Goal: Task Accomplishment & Management: Manage account settings

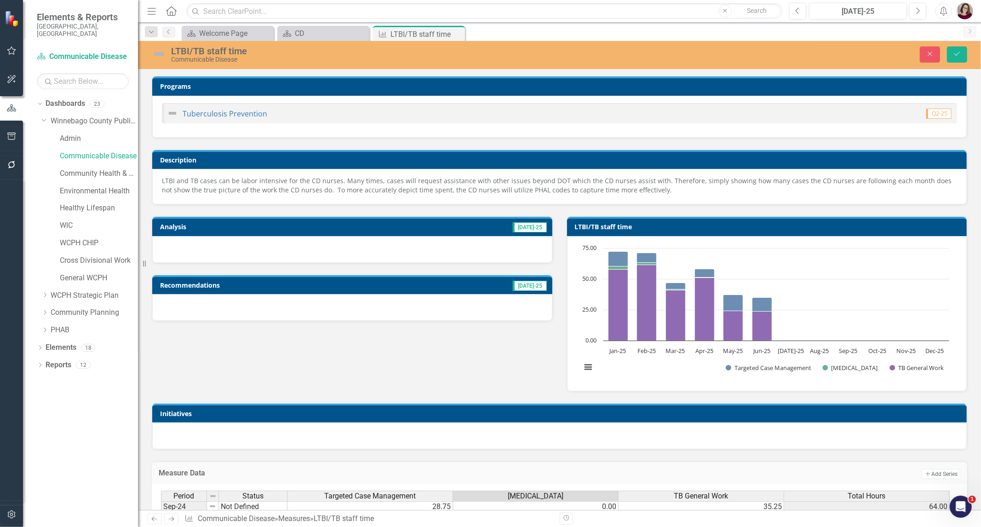
scroll to position [326, 0]
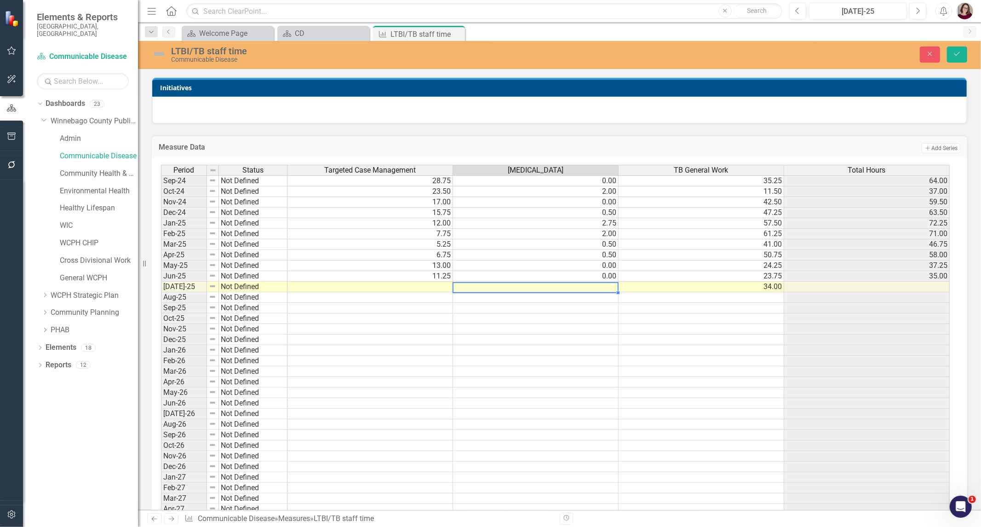
click at [470, 286] on td at bounding box center [536, 286] width 166 height 11
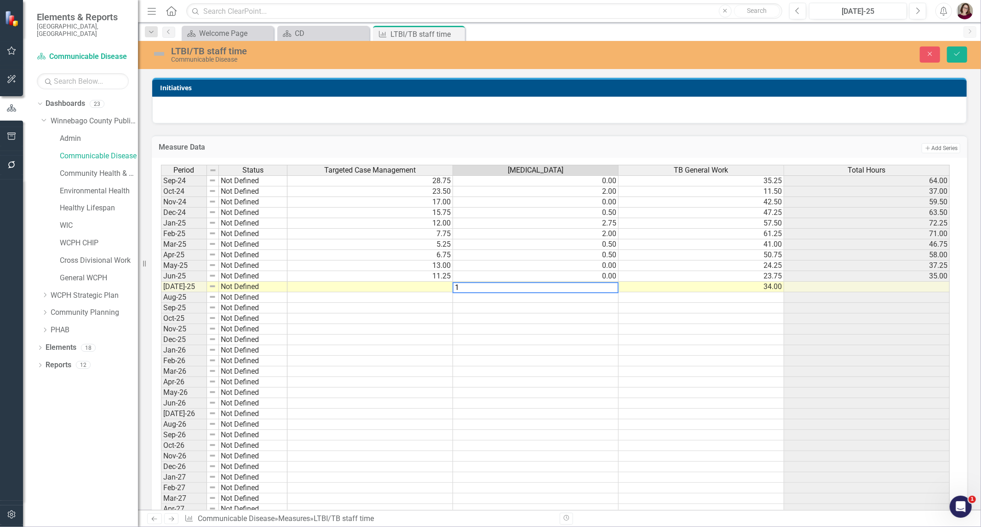
type textarea "1"
click at [408, 284] on td at bounding box center [370, 286] width 166 height 11
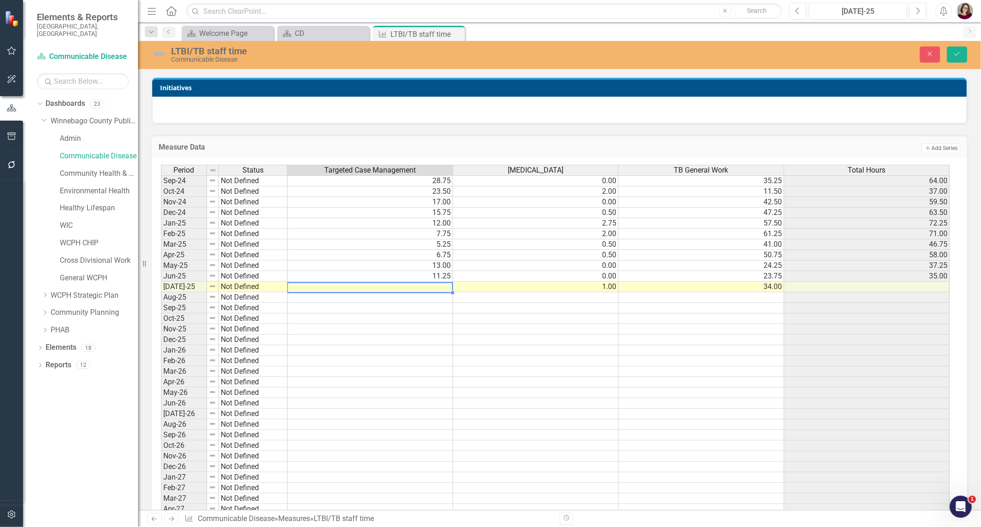
click at [344, 289] on td at bounding box center [370, 286] width 166 height 11
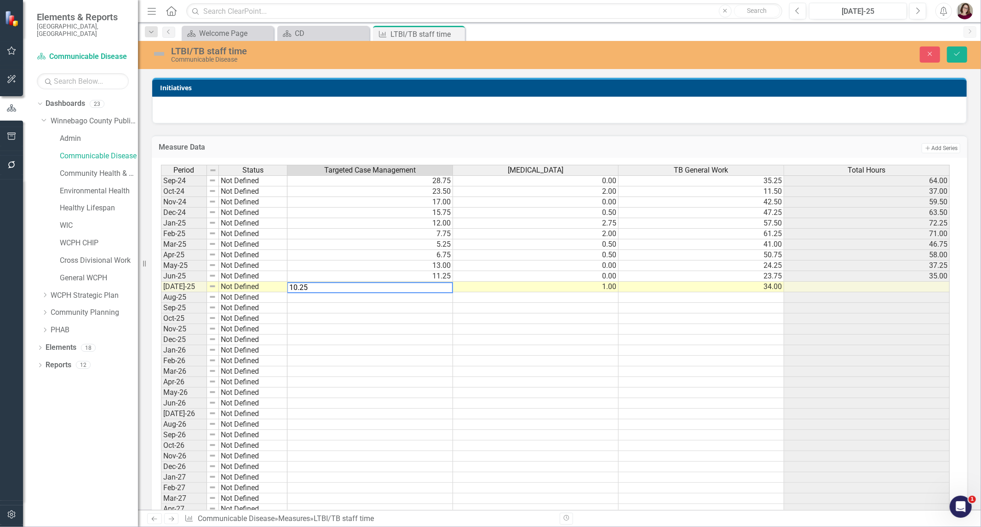
type textarea "10.25"
click at [161, 323] on div "Period Status Targeted Case Management [MEDICAL_DATA] TB General Work Total Hou…" at bounding box center [161, 382] width 0 height 434
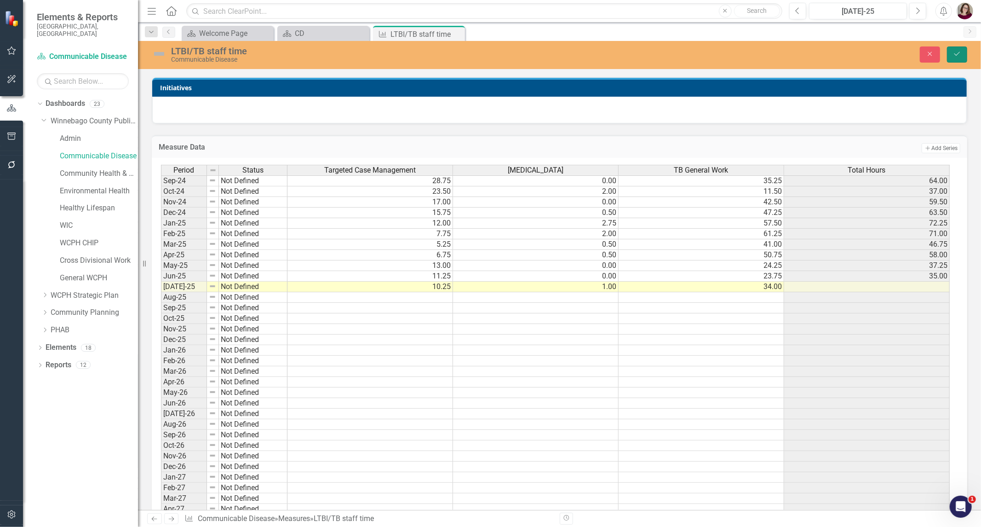
click at [958, 53] on icon "submit" at bounding box center [957, 54] width 6 height 4
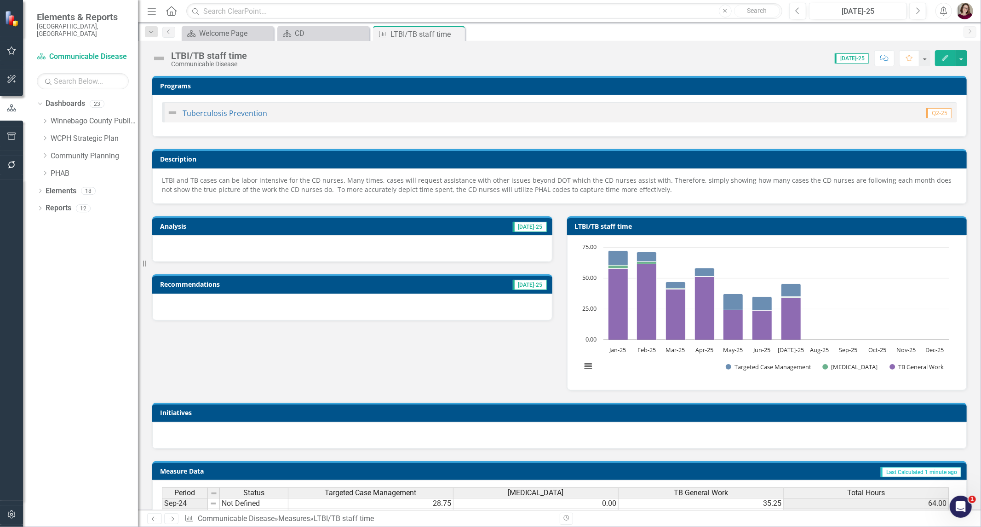
click at [0, 0] on icon "Close" at bounding box center [0, 0] width 0 height 0
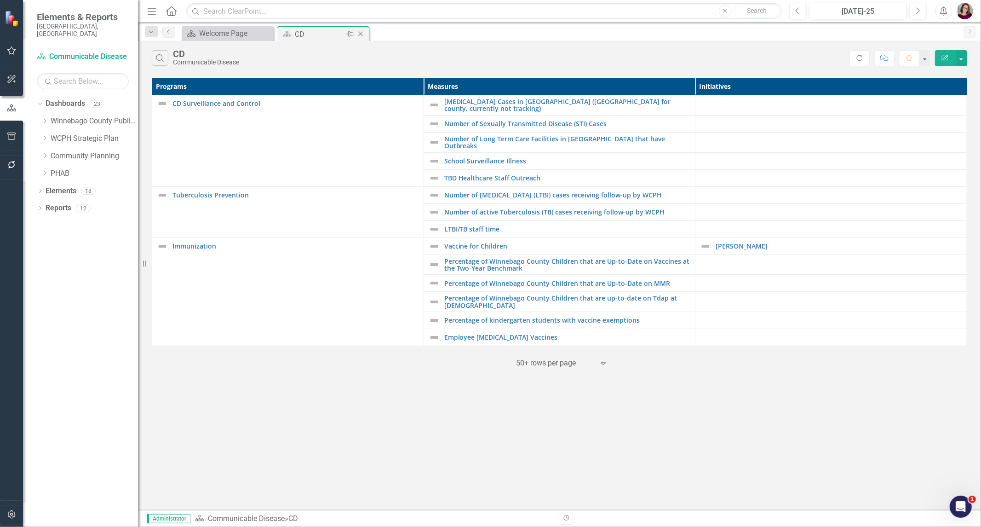
click at [359, 34] on icon "Close" at bounding box center [360, 33] width 9 height 7
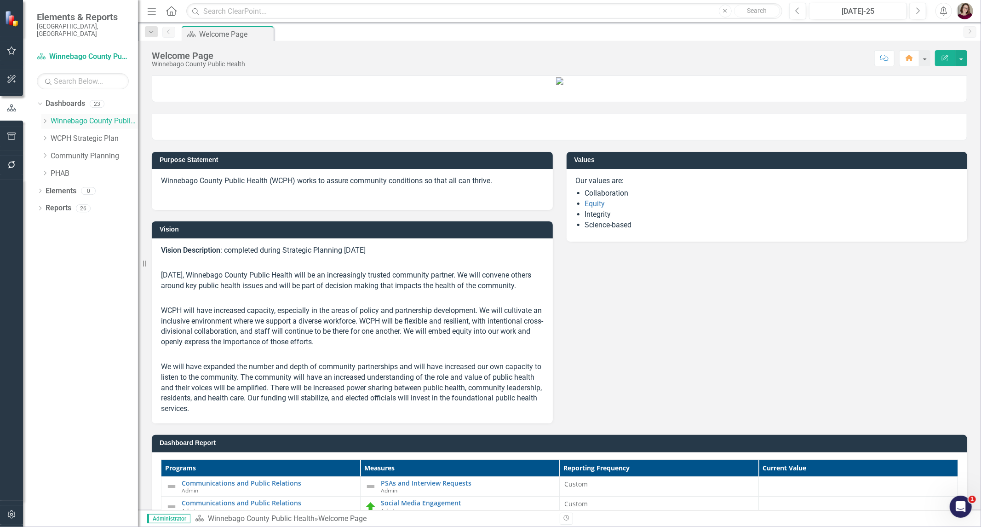
click at [44, 118] on icon "Dropdown" at bounding box center [44, 121] width 7 height 6
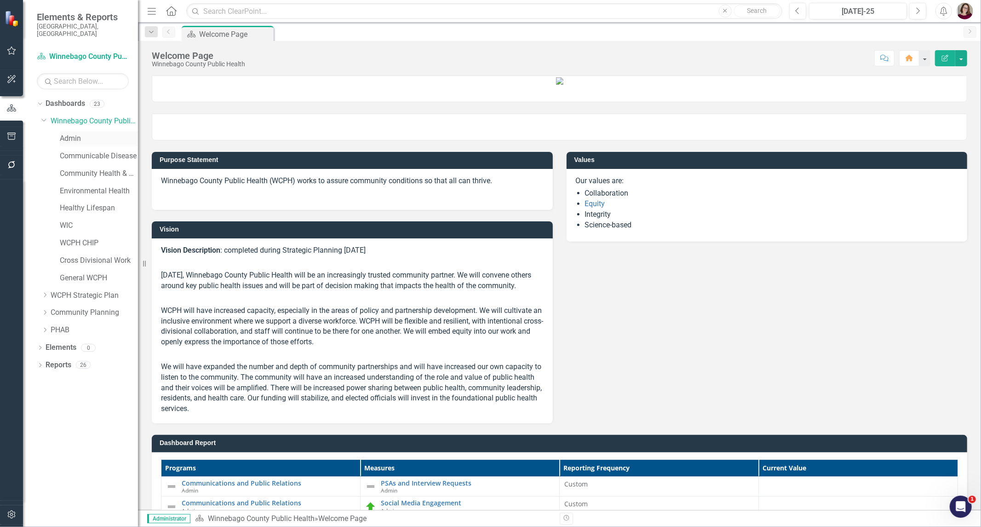
click at [76, 133] on link "Admin" at bounding box center [99, 138] width 78 height 11
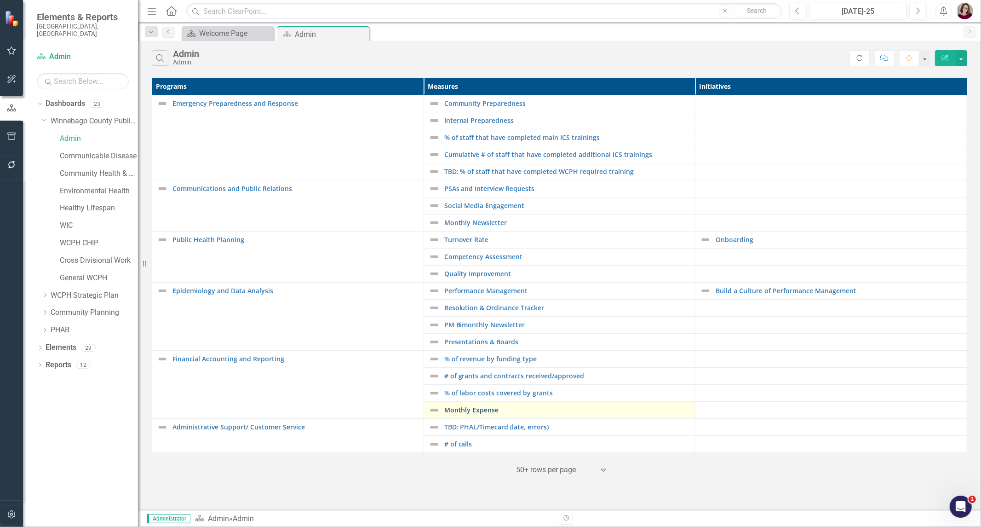
click at [492, 410] on link "Monthly Expense" at bounding box center [567, 409] width 247 height 7
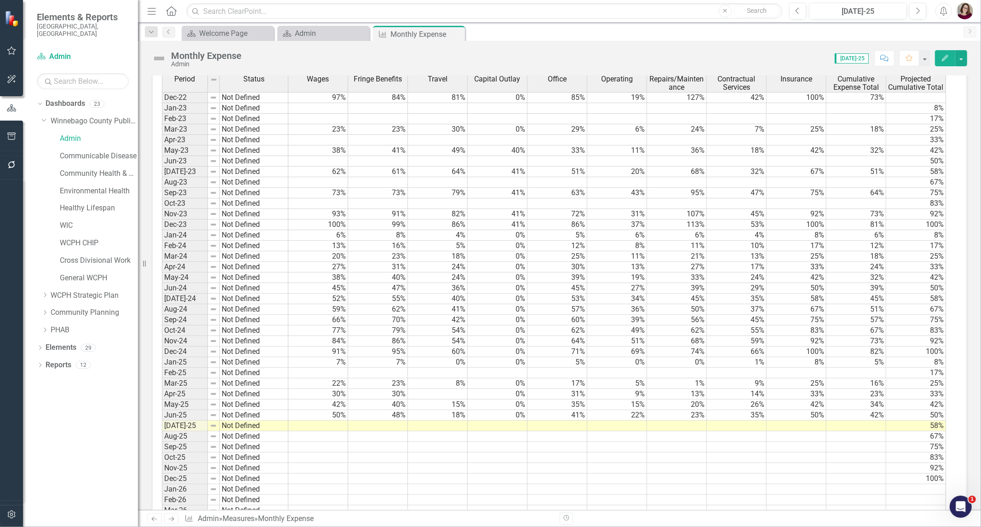
scroll to position [408, 0]
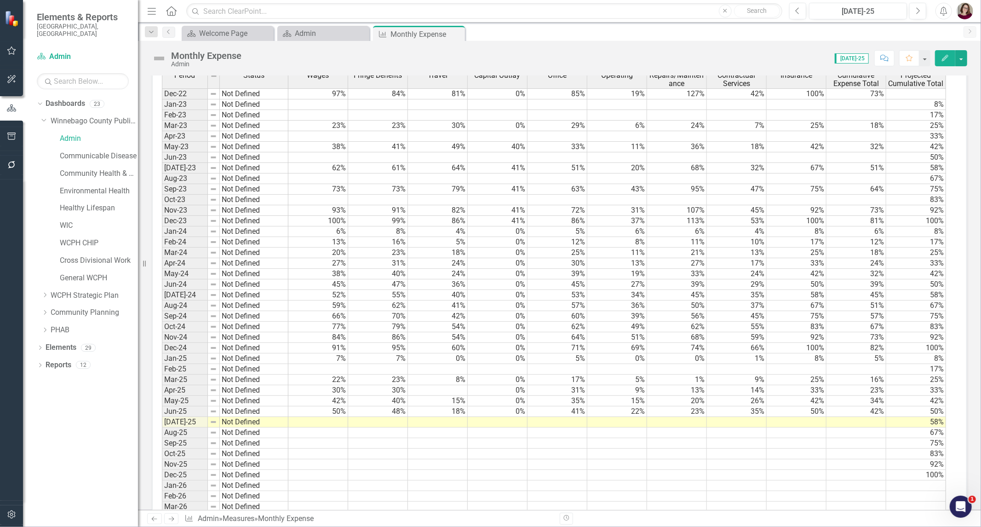
click at [337, 422] on td at bounding box center [318, 422] width 60 height 11
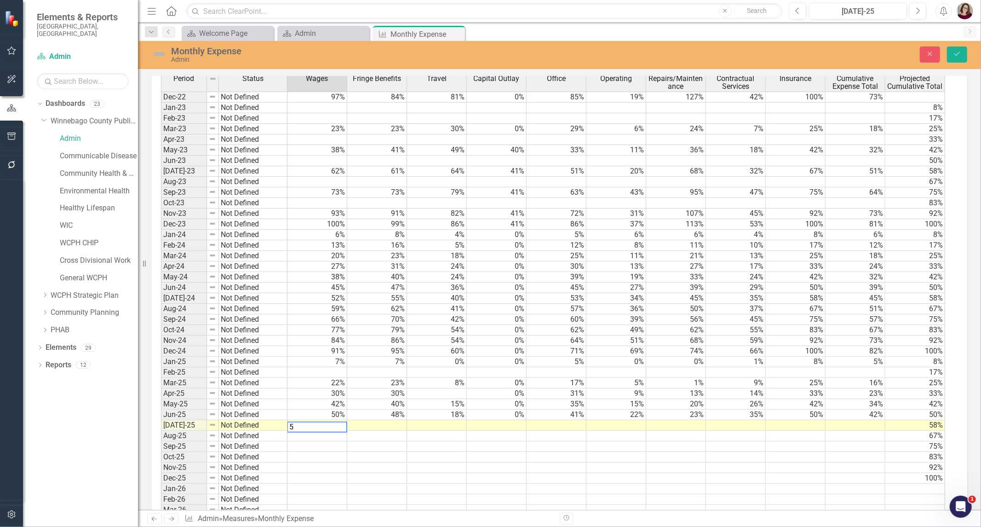
type textarea "57"
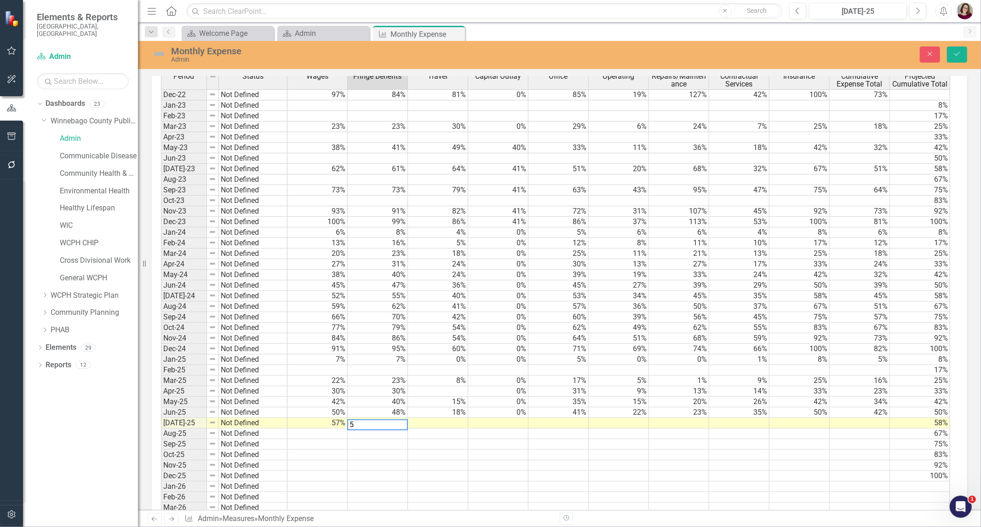
type textarea "56"
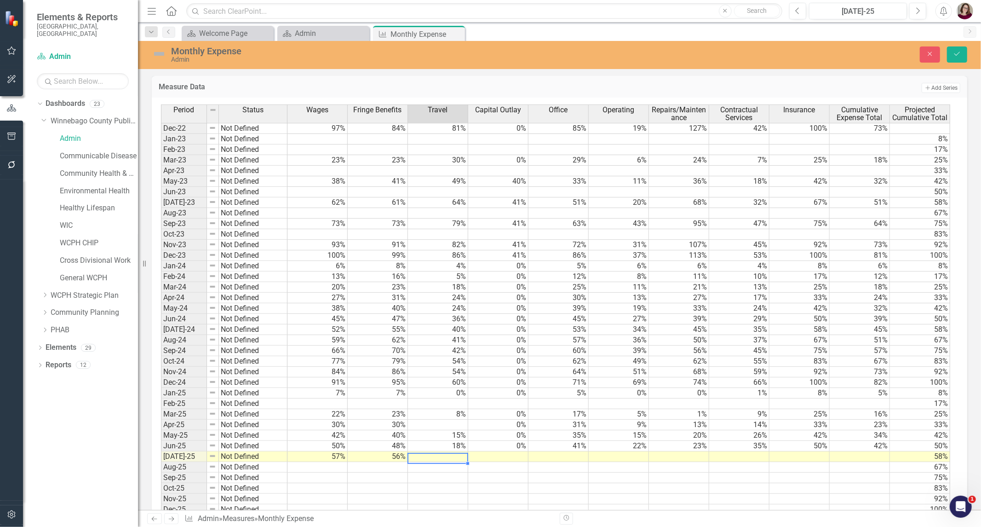
scroll to position [360, 0]
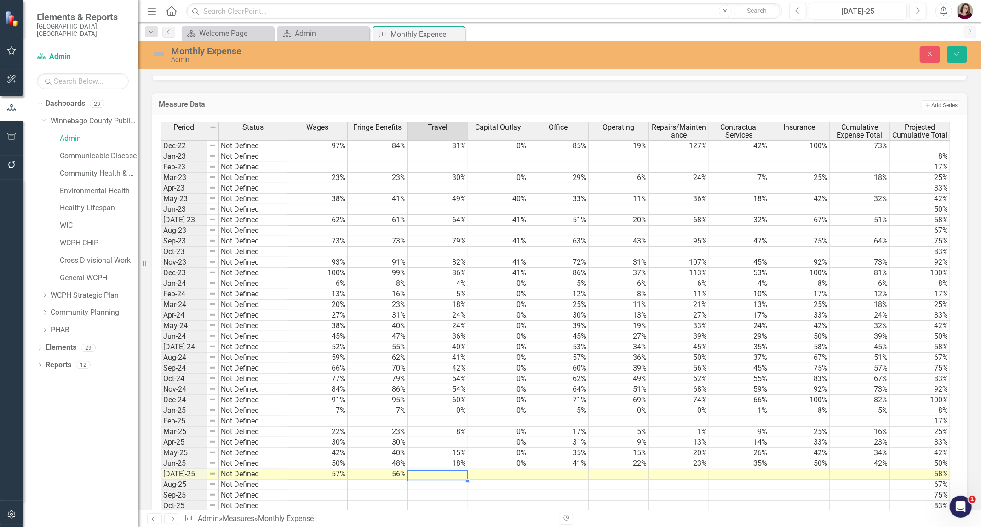
click at [447, 474] on td at bounding box center [438, 474] width 60 height 11
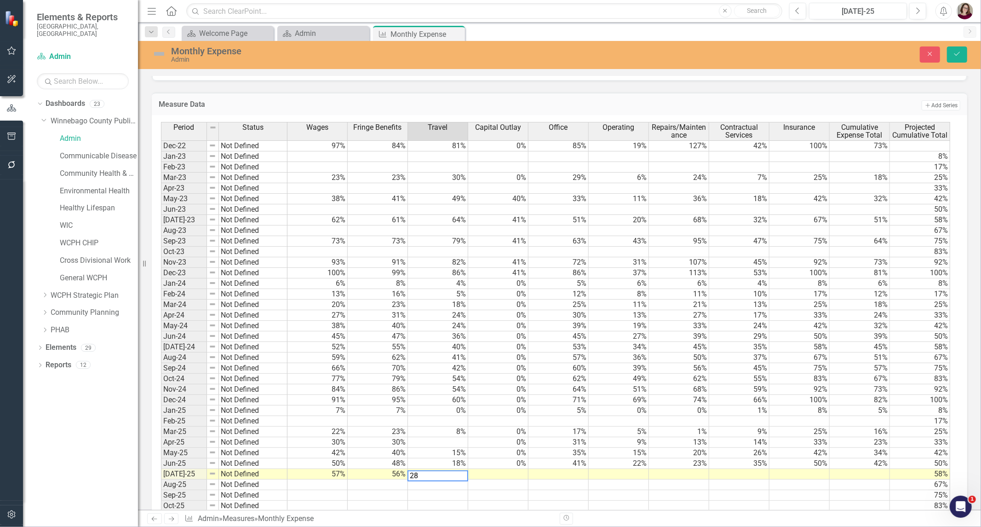
type textarea "28"
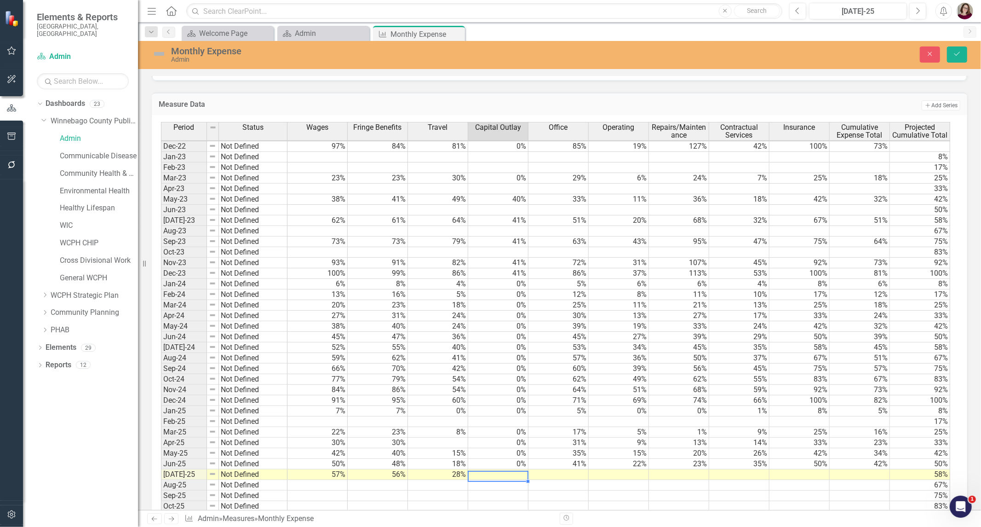
click at [489, 471] on td at bounding box center [498, 474] width 60 height 11
type textarea "0"
type textarea "46"
type textarea "30"
type textarea "24"
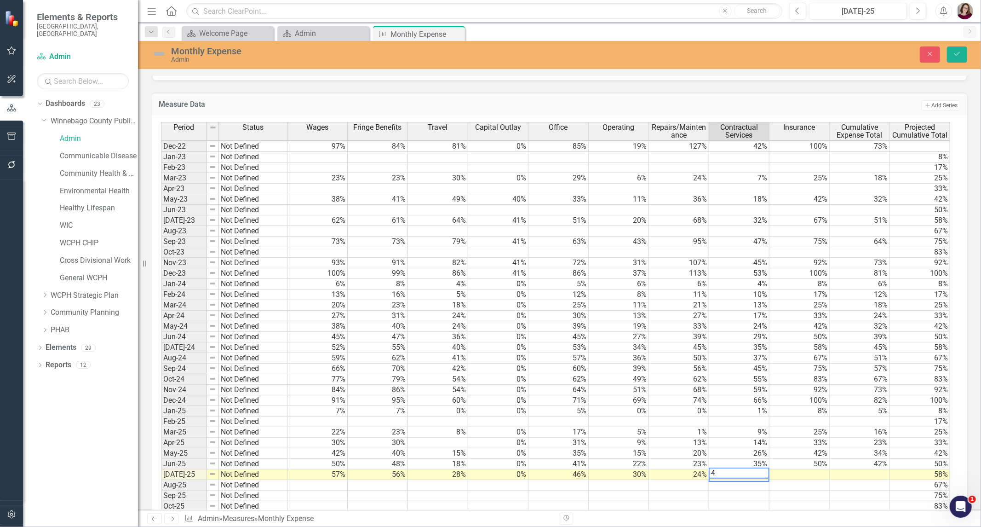
type textarea "41"
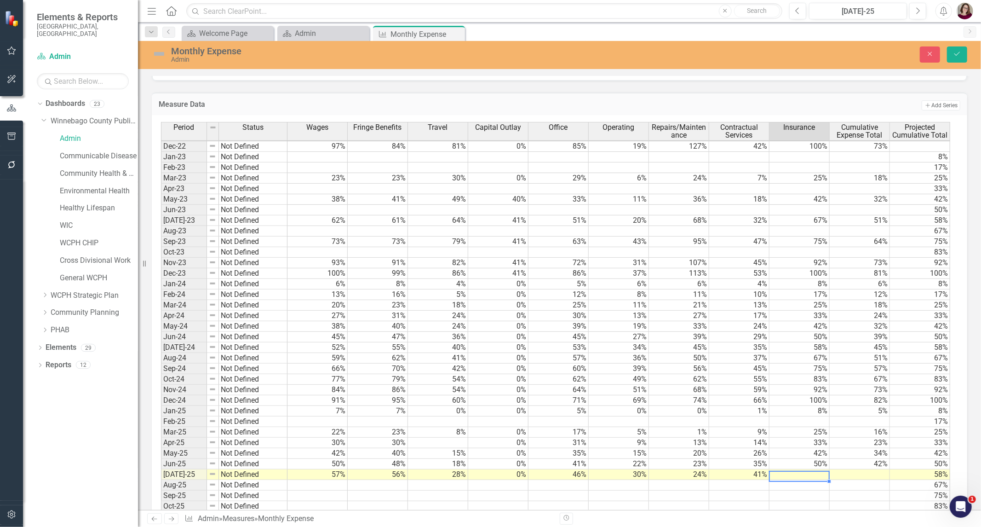
type textarea "58"
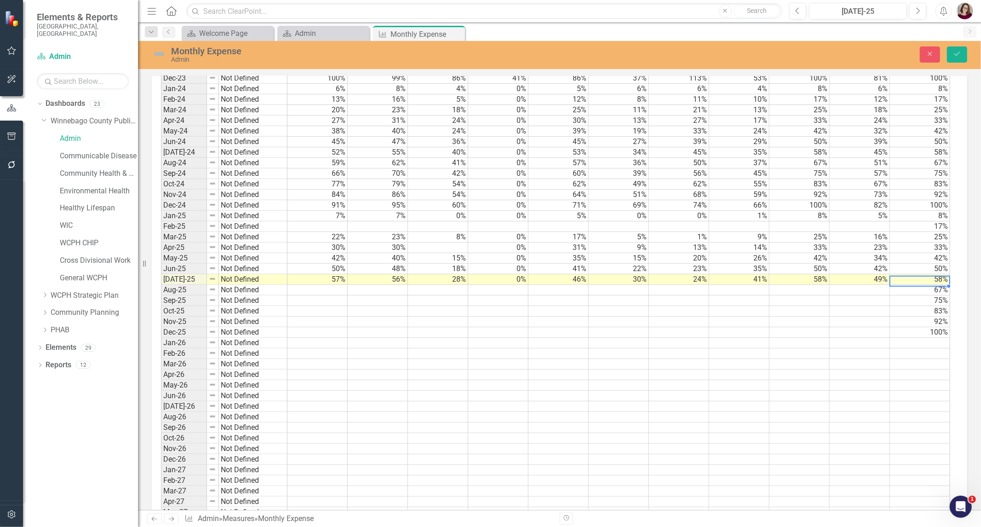
scroll to position [564, 0]
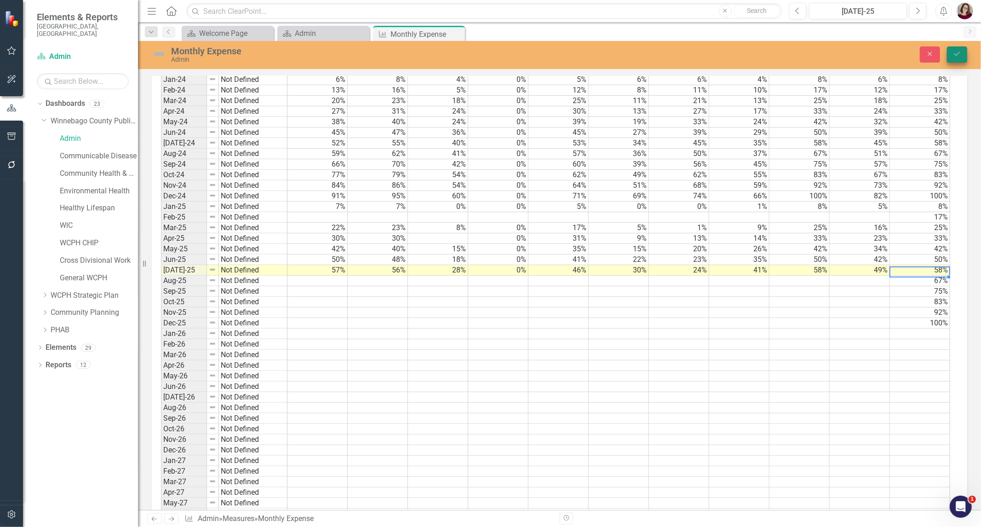
type textarea "58"
click at [955, 51] on icon "Save" at bounding box center [957, 54] width 8 height 6
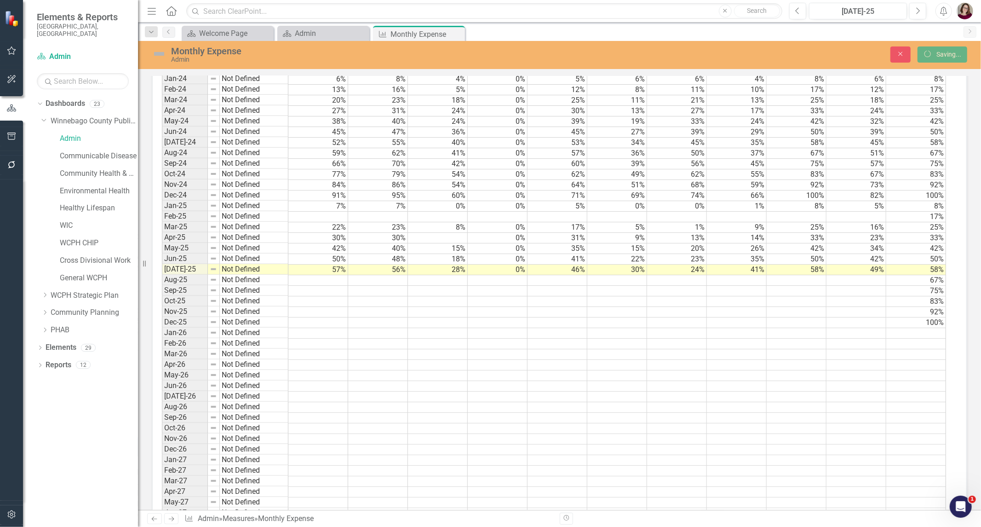
scroll to position [3, 2]
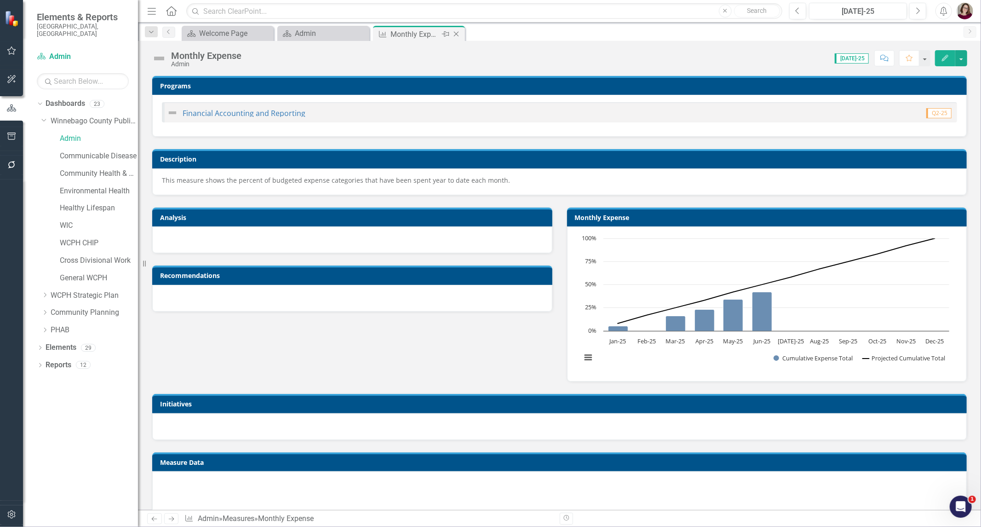
click at [456, 33] on icon "Close" at bounding box center [456, 33] width 9 height 7
